Goal: Task Accomplishment & Management: Use online tool/utility

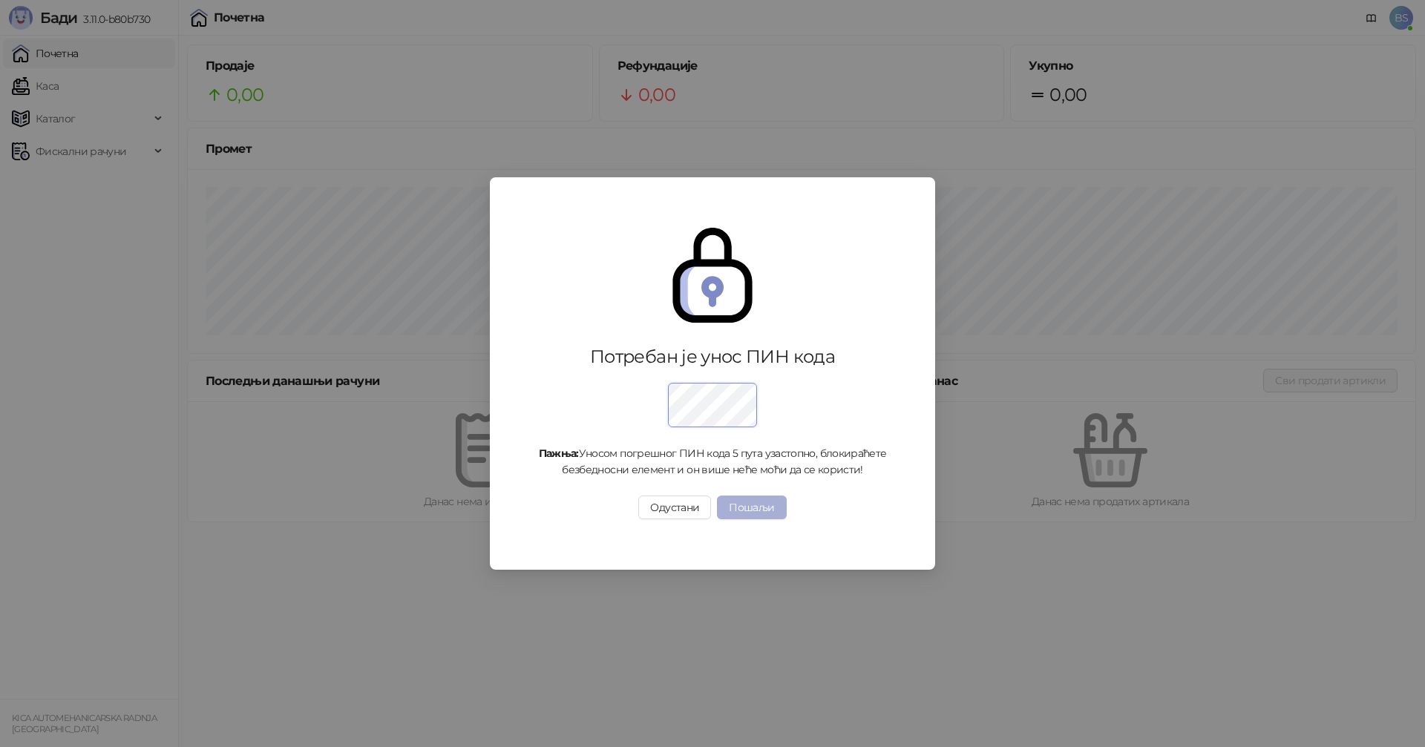
click at [749, 505] on button "Пошаљи" at bounding box center [751, 508] width 69 height 24
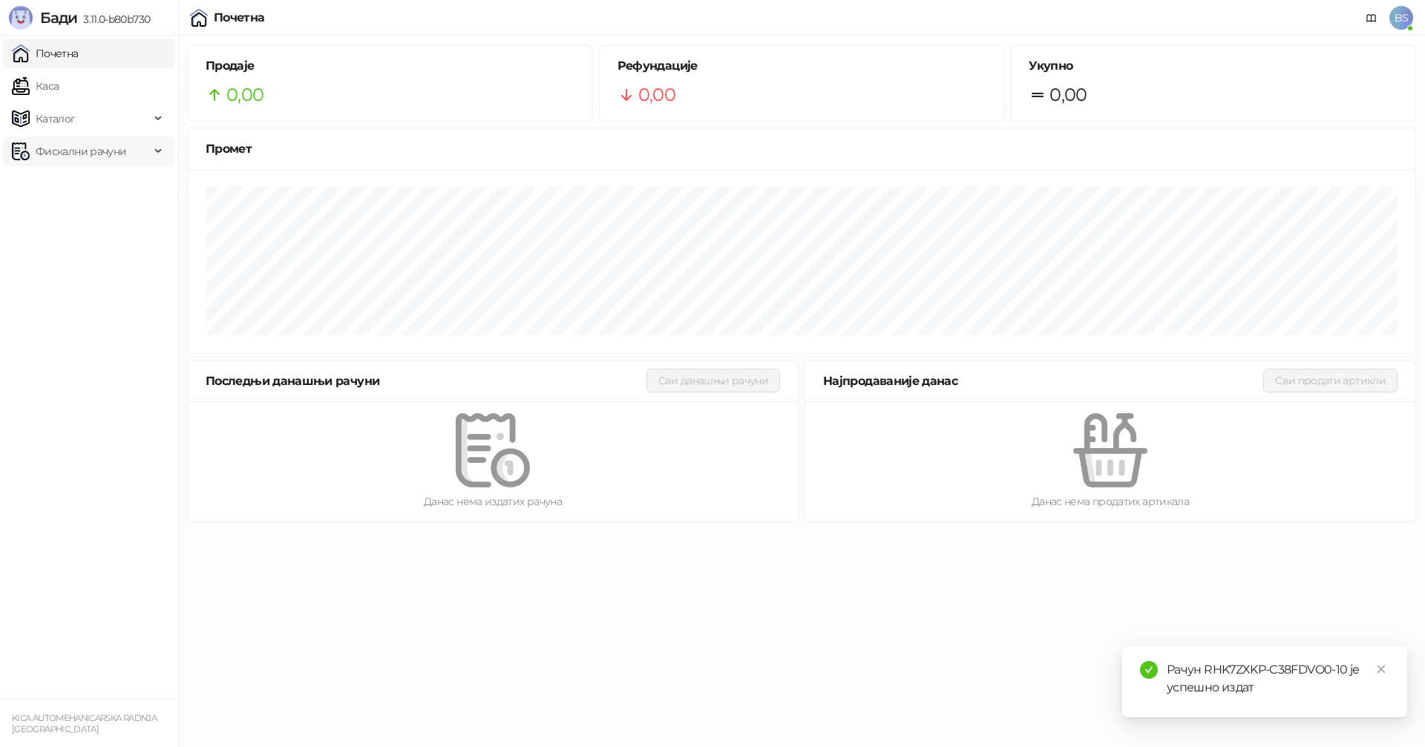
click at [84, 151] on span "Фискални рачуни" at bounding box center [81, 152] width 91 height 30
click at [83, 181] on link "Издати рачуни" at bounding box center [67, 184] width 99 height 30
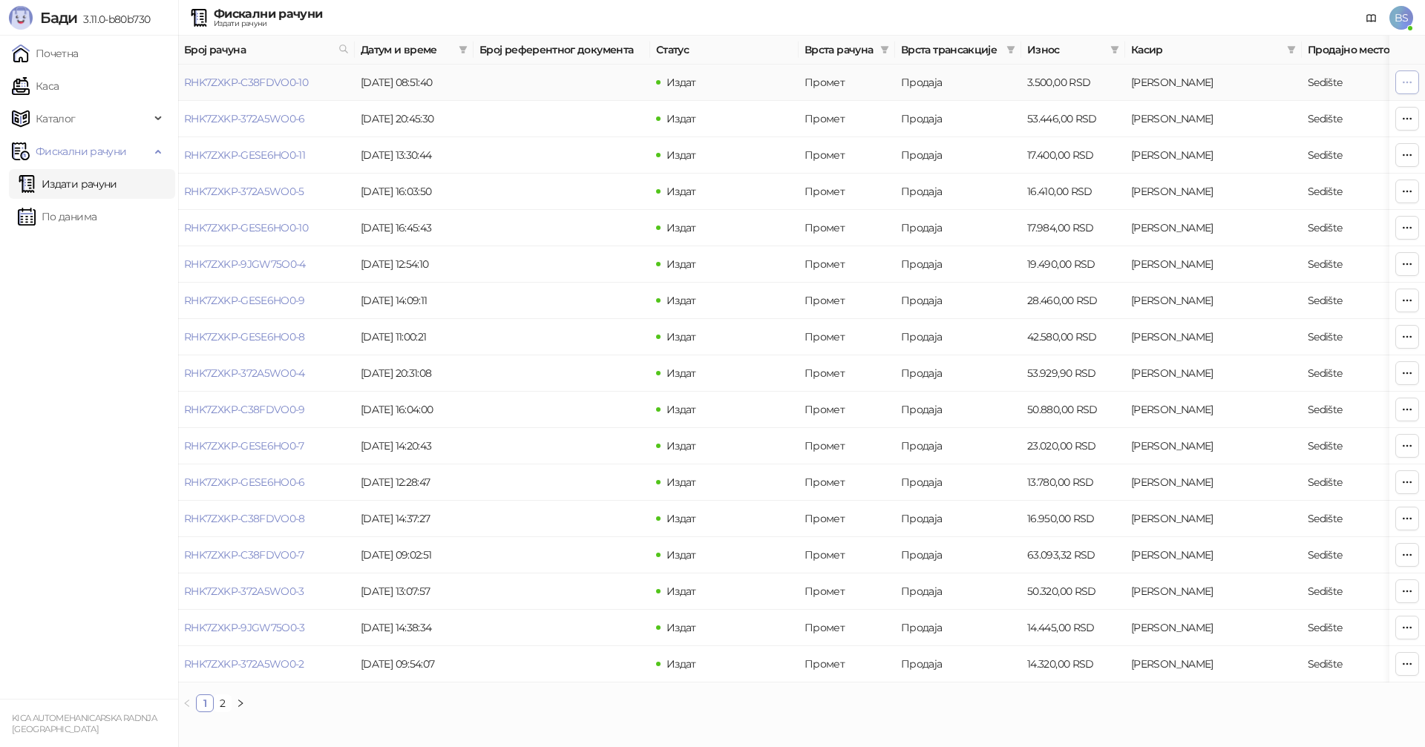
click at [1399, 80] on button "button" at bounding box center [1407, 82] width 24 height 24
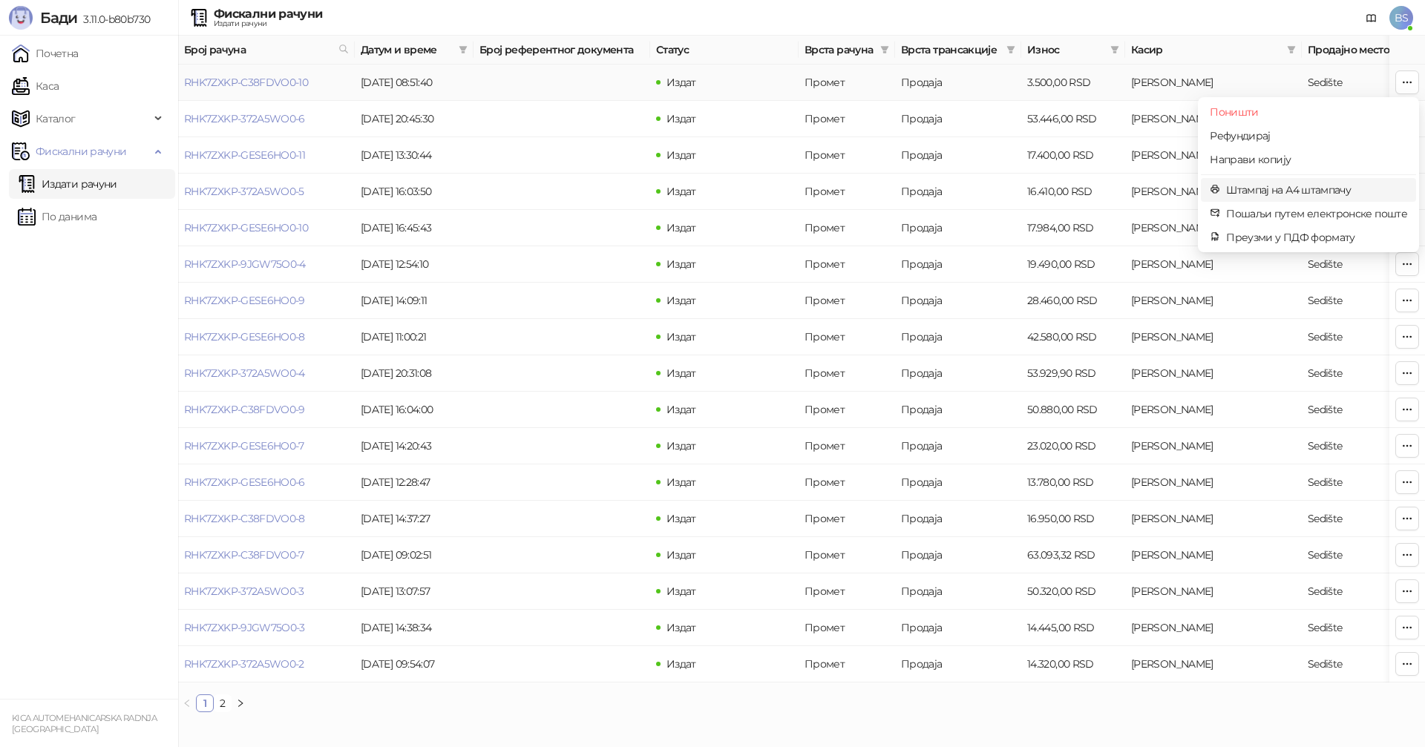
click at [1278, 189] on span "Штампај на А4 штампачу" at bounding box center [1316, 190] width 181 height 16
